Goal: Task Accomplishment & Management: Manage account settings

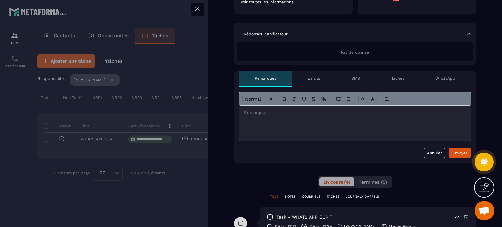
scroll to position [163, 0]
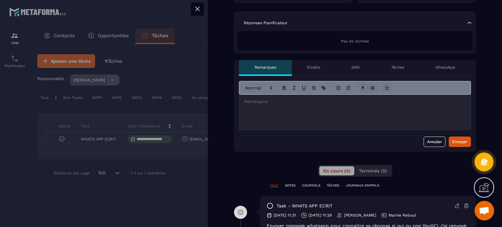
click at [383, 123] on div at bounding box center [354, 112] width 231 height 35
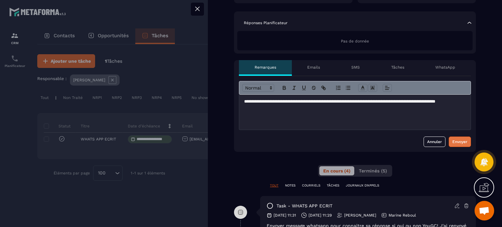
click at [455, 140] on div "Envoyer" at bounding box center [459, 142] width 15 height 7
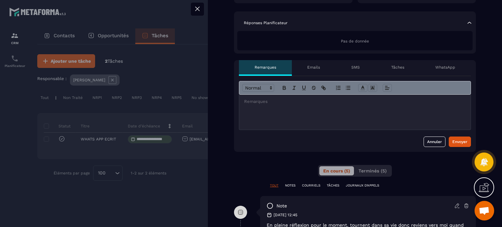
click at [200, 9] on icon at bounding box center [198, 9] width 8 height 8
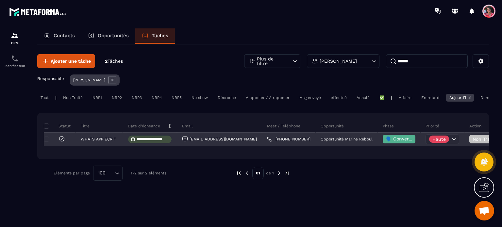
click at [386, 142] on span "🗣️ Conversation en cours" at bounding box center [415, 138] width 58 height 5
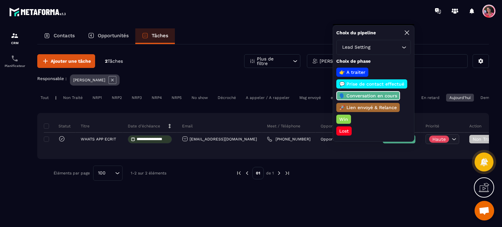
click at [347, 128] on p "Lost" at bounding box center [343, 131] width 11 height 7
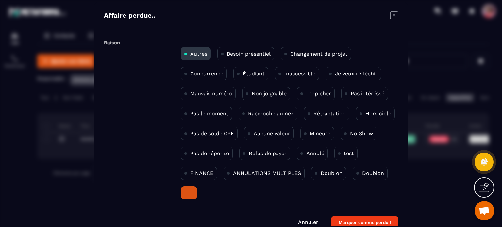
click at [222, 113] on p "Pas le moment" at bounding box center [209, 114] width 38 height 6
click at [352, 220] on button "Marquer comme perdu !" at bounding box center [365, 222] width 67 height 13
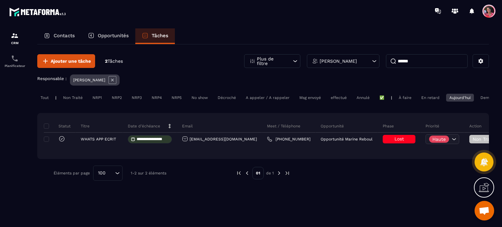
drag, startPoint x: 374, startPoint y: 54, endPoint x: 278, endPoint y: 36, distance: 98.0
click at [294, 38] on div "**********" at bounding box center [263, 133] width 465 height 211
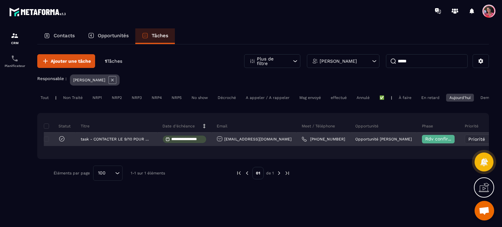
type input "*****"
click at [367, 142] on p "Opportunité [PERSON_NAME]" at bounding box center [383, 139] width 57 height 5
click at [106, 142] on p "task - CONTACTER LE 9/10 POUR CLOSING ?" at bounding box center [116, 139] width 70 height 5
